Goal: Task Accomplishment & Management: Manage account settings

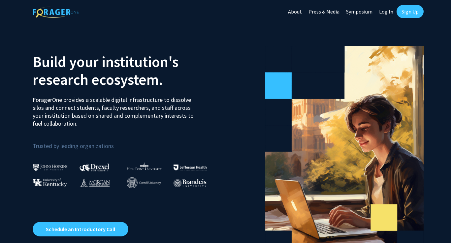
click at [388, 9] on link "Log In" at bounding box center [386, 11] width 21 height 23
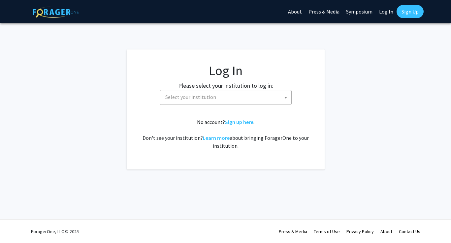
click at [201, 99] on span "Select your institution" at bounding box center [190, 97] width 51 height 7
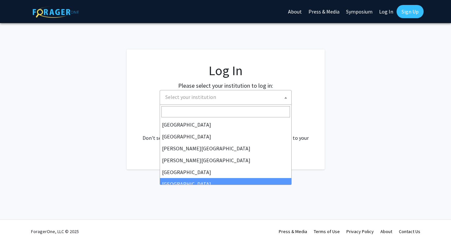
scroll to position [231, 0]
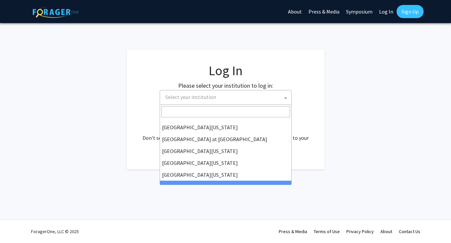
select select "21"
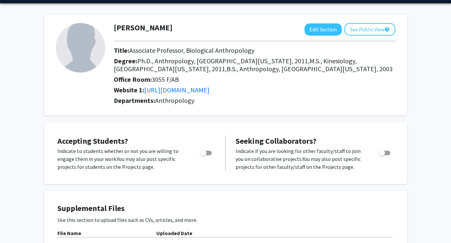
scroll to position [20, 0]
